Goal: Entertainment & Leisure: Consume media (video, audio)

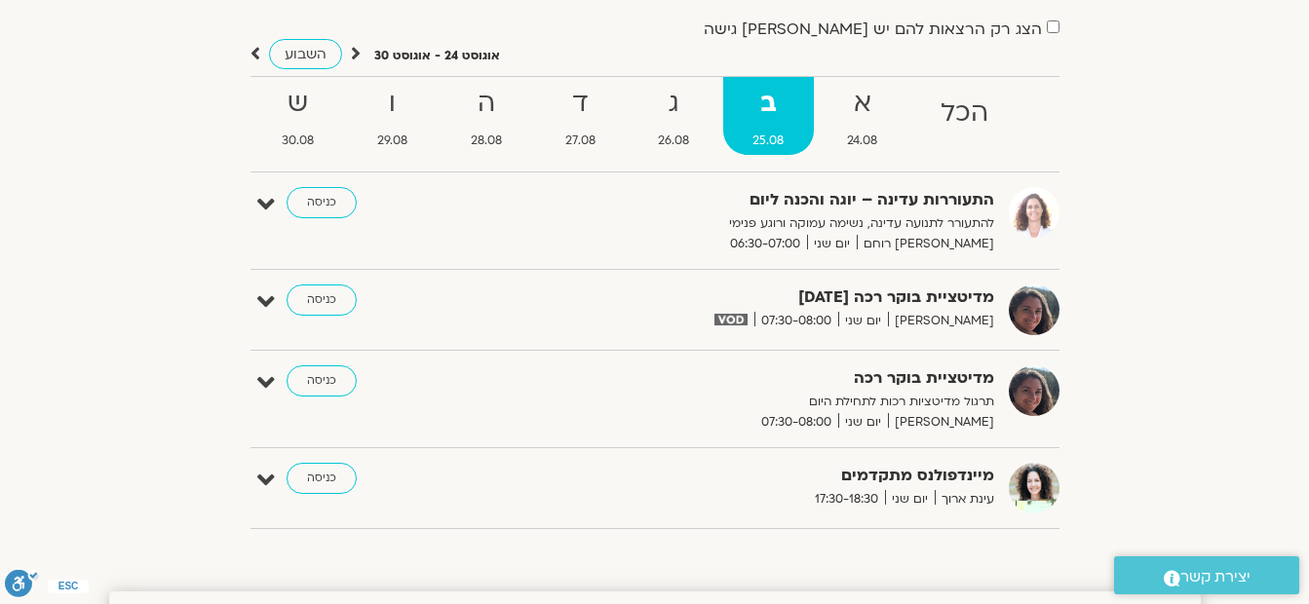
scroll to position [195, 0]
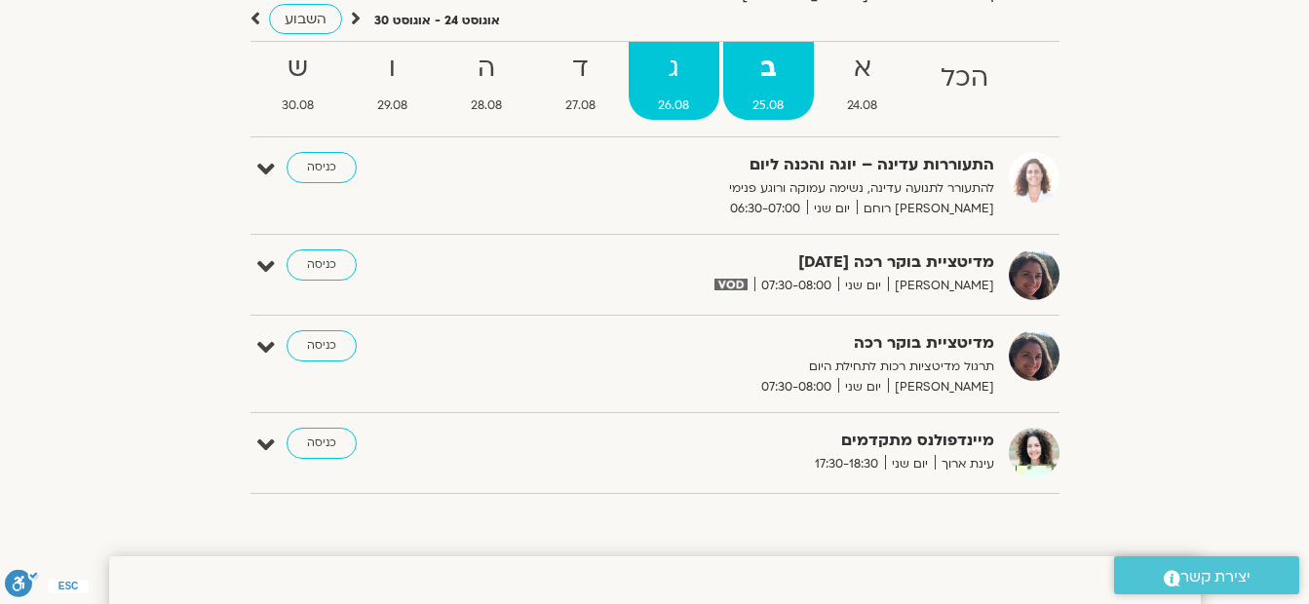
click at [661, 88] on strong "ג" at bounding box center [674, 69] width 91 height 44
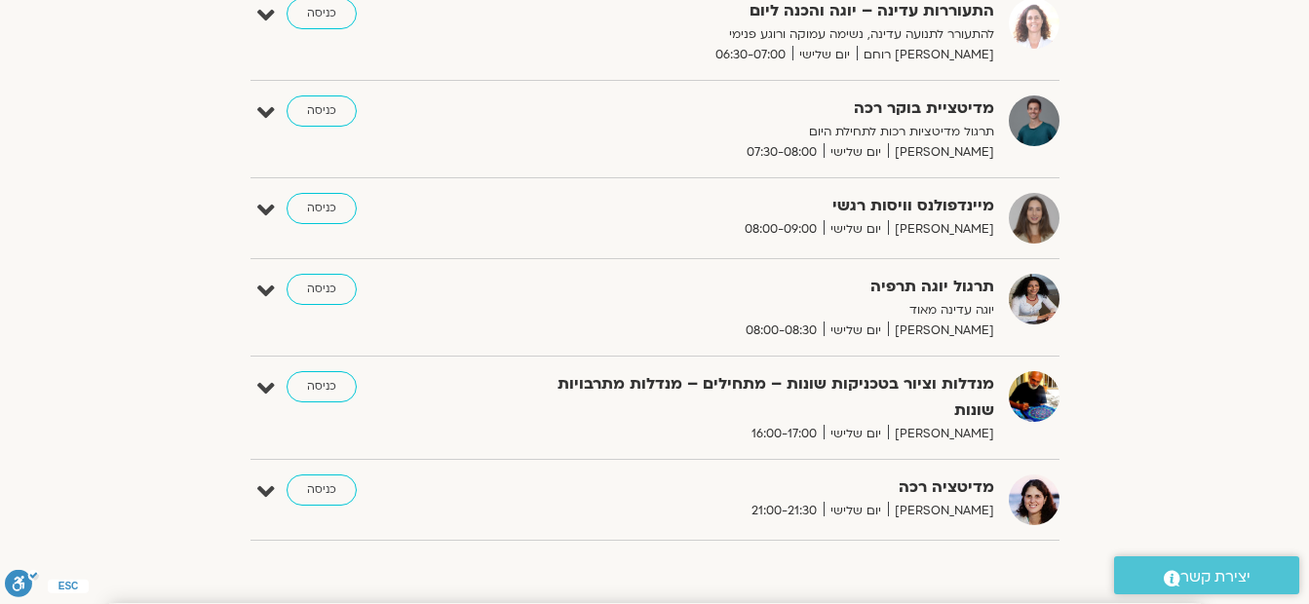
scroll to position [0, 0]
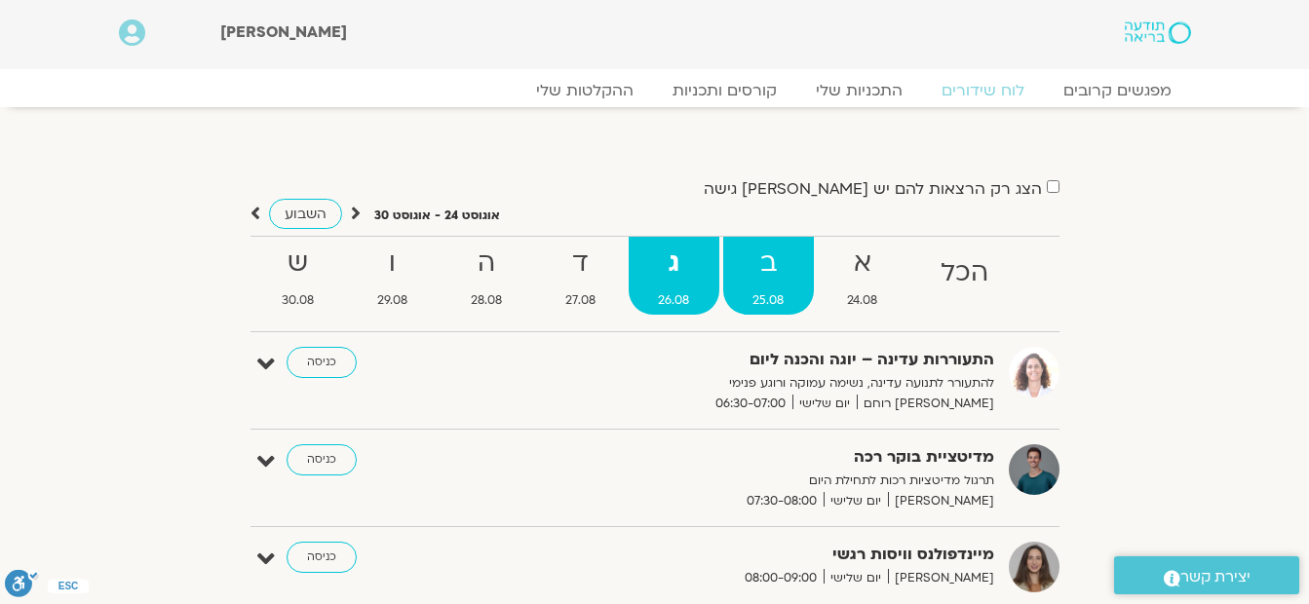
click at [768, 277] on strong "ב" at bounding box center [768, 264] width 91 height 44
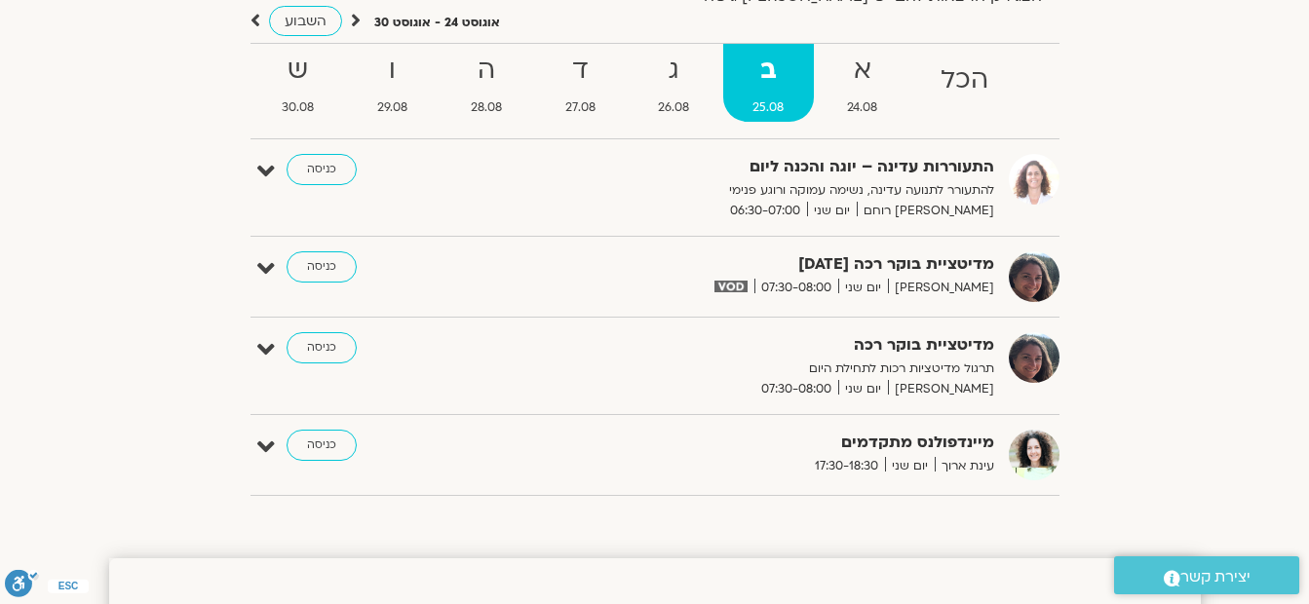
scroll to position [195, 0]
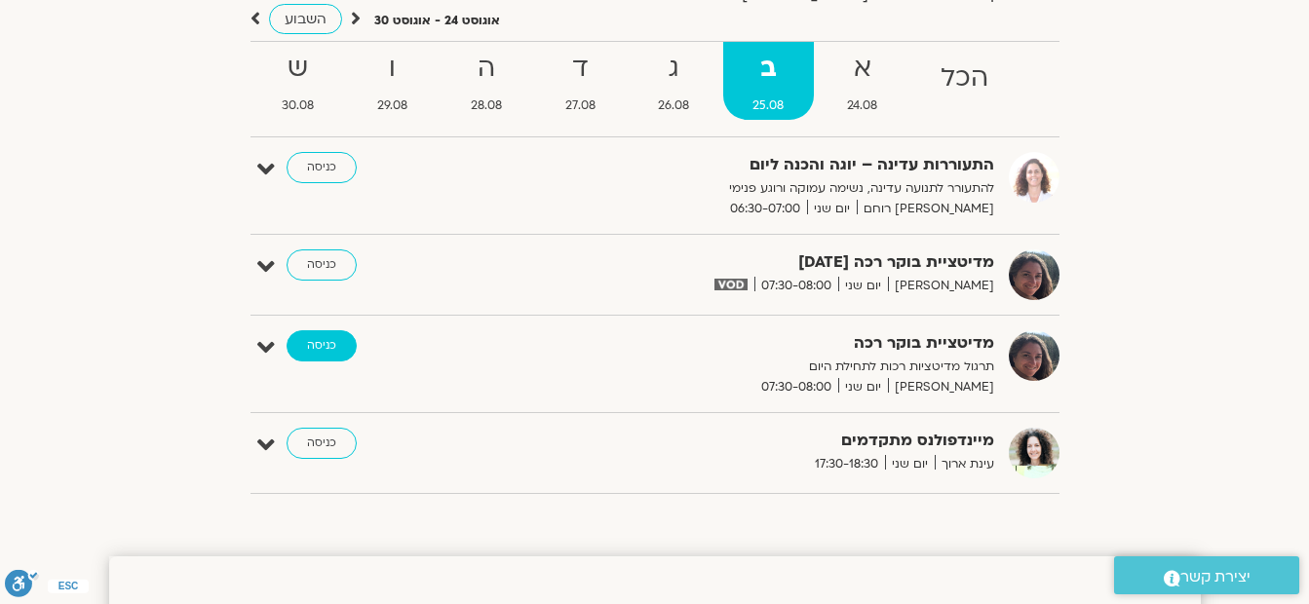
click at [317, 349] on link "כניסה" at bounding box center [322, 345] width 70 height 31
click at [327, 263] on link "כניסה" at bounding box center [322, 265] width 70 height 31
